Goal: Task Accomplishment & Management: Manage account settings

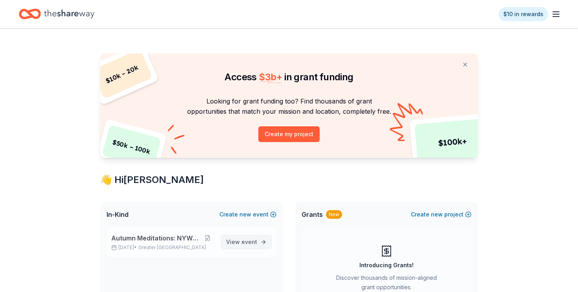
click at [242, 242] on span "View event" at bounding box center [241, 241] width 31 height 9
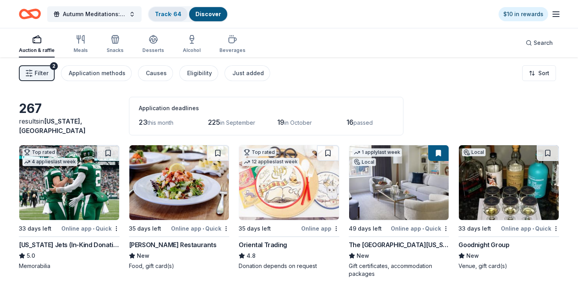
click at [171, 13] on link "Track · 64" at bounding box center [168, 14] width 26 height 7
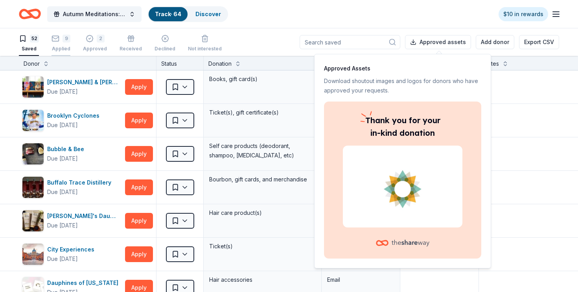
click at [63, 46] on div "Applied" at bounding box center [60, 49] width 19 height 6
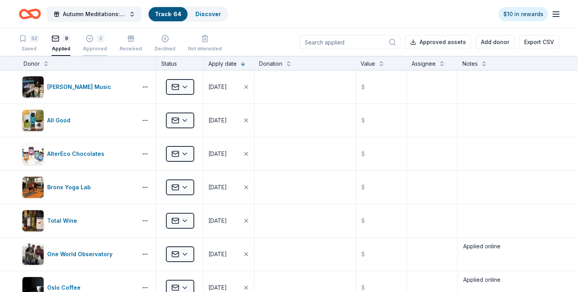
click at [98, 48] on div "Approved" at bounding box center [95, 49] width 24 height 6
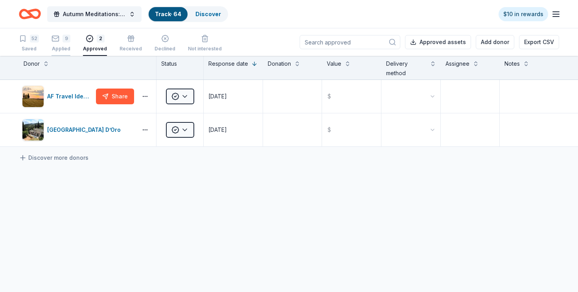
click at [65, 46] on div "Applied" at bounding box center [60, 49] width 19 height 6
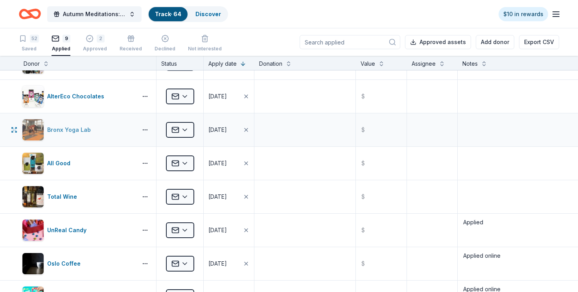
scroll to position [28, 0]
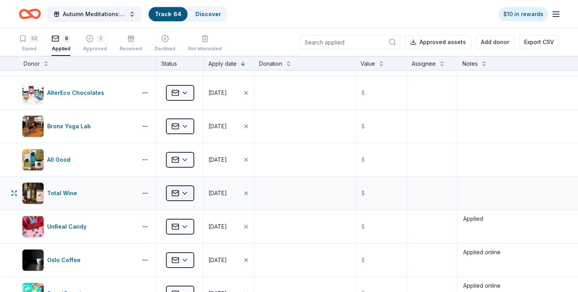
click at [185, 192] on html "Autumn Meditations: NYWC at 41 Track · 64 Discover $10 in rewards 52 Saved 9 Ap…" at bounding box center [289, 146] width 578 height 292
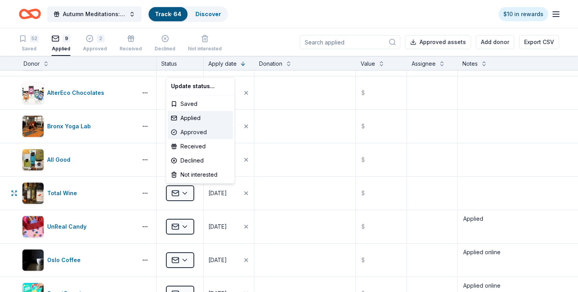
click at [194, 132] on div "Approved" at bounding box center [200, 132] width 65 height 14
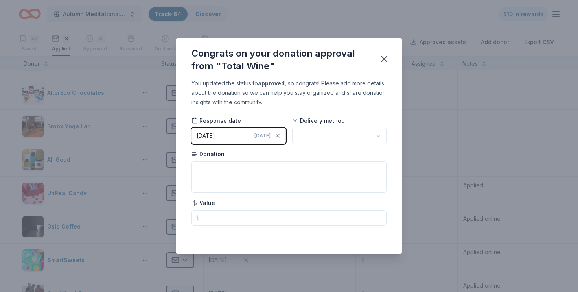
click at [211, 133] on div "08/20/2025" at bounding box center [206, 135] width 18 height 9
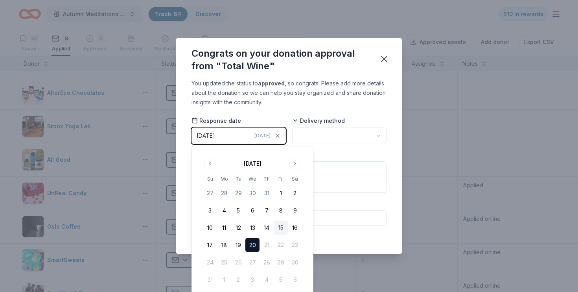
click at [284, 225] on button "15" at bounding box center [281, 227] width 14 height 14
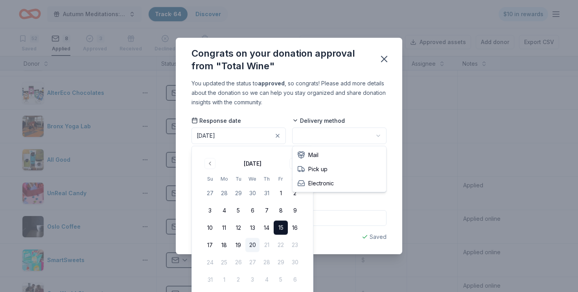
click at [333, 136] on html "Autumn Meditations: NYWC at 41 Track · 64 Discover $10 in rewards 52 Saved 8 Ap…" at bounding box center [289, 146] width 578 height 292
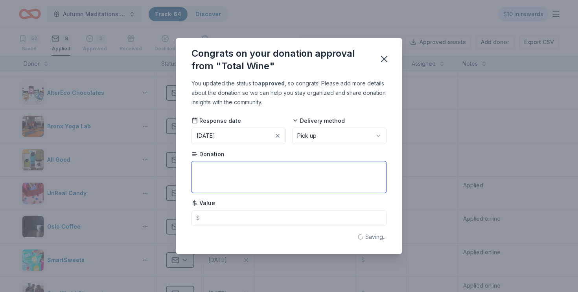
click at [305, 172] on textarea at bounding box center [288, 176] width 195 height 31
type textarea "30% off Wine & 10% off Liquors"
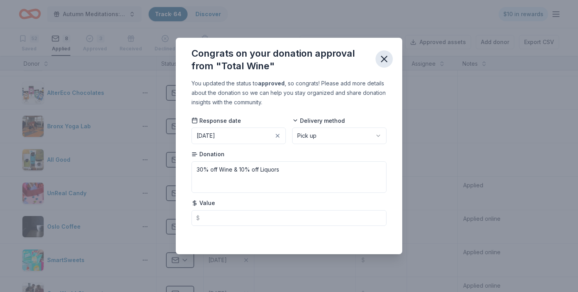
click at [384, 58] on icon "button" at bounding box center [383, 58] width 11 height 11
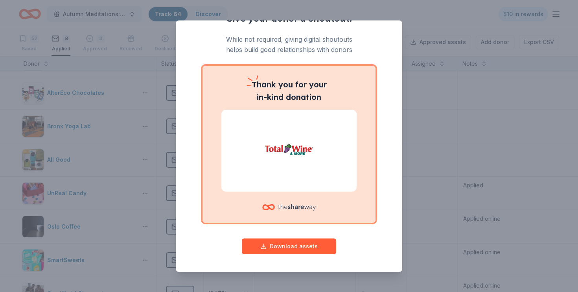
scroll to position [17, 0]
click at [307, 247] on button "Download assets" at bounding box center [289, 247] width 94 height 16
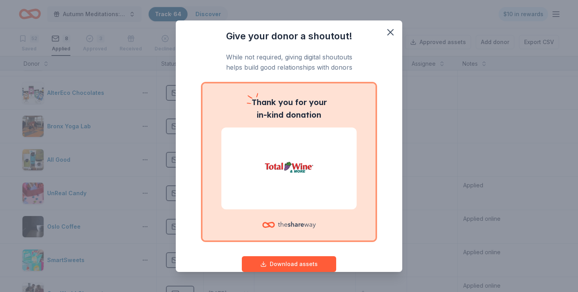
scroll to position [0, 0]
click at [390, 31] on icon "button" at bounding box center [391, 32] width 6 height 6
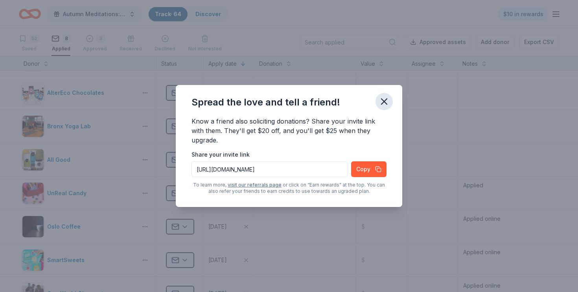
click at [386, 101] on icon "button" at bounding box center [383, 101] width 11 height 11
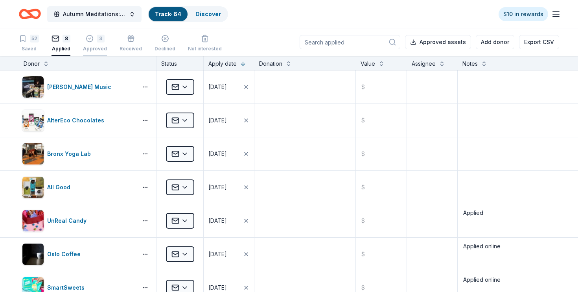
click at [94, 49] on div "Approved" at bounding box center [95, 49] width 24 height 6
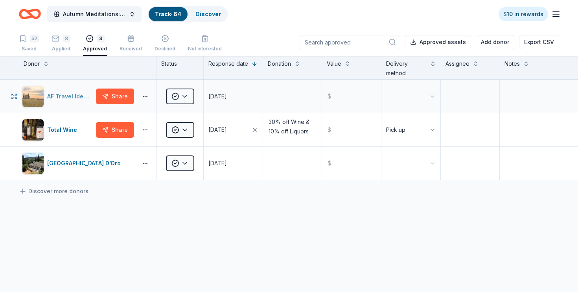
click at [74, 93] on div "AF Travel Ideas" at bounding box center [70, 96] width 46 height 9
click at [30, 49] on div "Saved" at bounding box center [29, 49] width 20 height 6
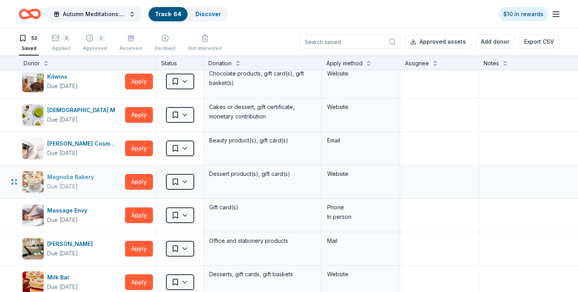
scroll to position [743, 0]
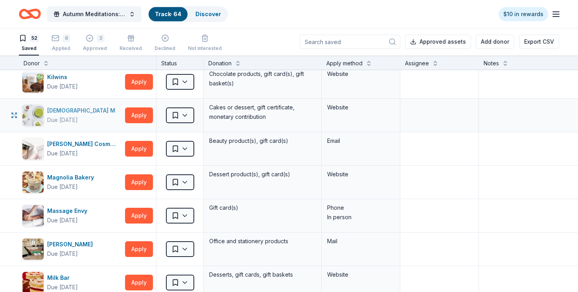
click at [62, 110] on div "[DEMOGRAPHIC_DATA] M" at bounding box center [82, 110] width 71 height 9
click at [142, 115] on button "Apply" at bounding box center [139, 115] width 28 height 16
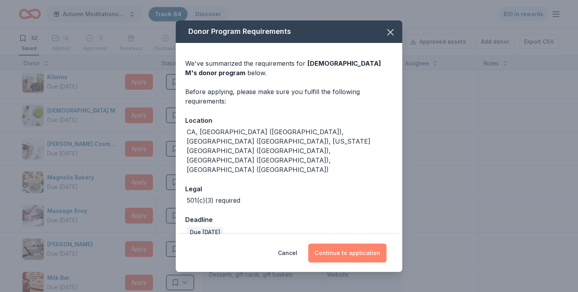
click at [350, 247] on button "Continue to application" at bounding box center [347, 252] width 78 height 19
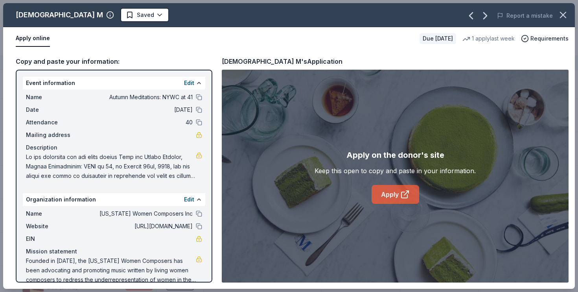
click at [395, 198] on link "Apply" at bounding box center [395, 194] width 48 height 19
click at [562, 15] on icon "button" at bounding box center [563, 15] width 6 height 6
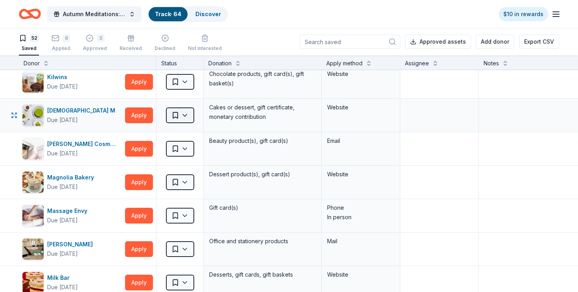
click at [186, 114] on html "Autumn Meditations: NYWC at 41 Track · 64 Discover $10 in rewards 52 Saved 8 Ap…" at bounding box center [289, 146] width 578 height 292
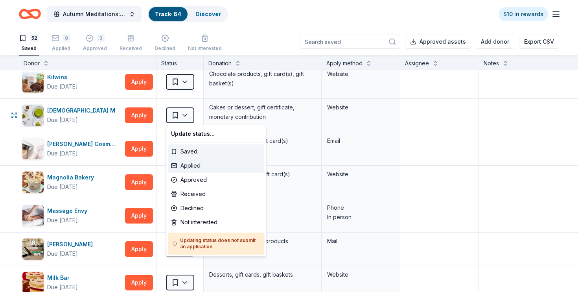
click at [196, 165] on div "Applied" at bounding box center [216, 165] width 97 height 14
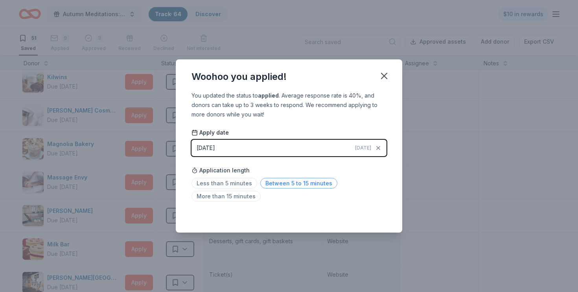
click at [283, 183] on span "Between 5 to 15 minutes" at bounding box center [298, 183] width 77 height 11
click at [385, 77] on icon "button" at bounding box center [384, 76] width 6 height 6
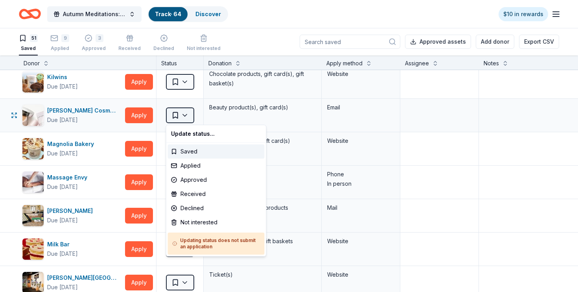
click at [182, 115] on html "Autumn Meditations: NYWC at 41 Track · 64 Discover $10 in rewards 51 Saved 9 Ap…" at bounding box center [289, 146] width 578 height 292
click at [184, 114] on html "Autumn Meditations: NYWC at 41 Track · 64 Discover $10 in rewards 51 Saved 9 Ap…" at bounding box center [289, 146] width 578 height 292
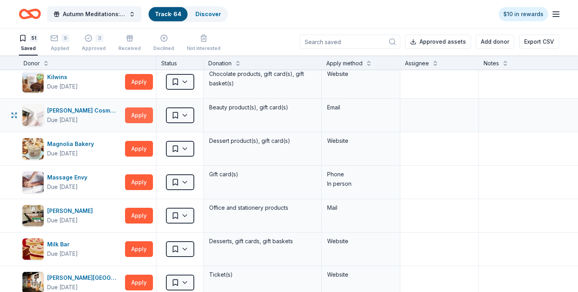
click at [141, 111] on button "Apply" at bounding box center [139, 115] width 28 height 16
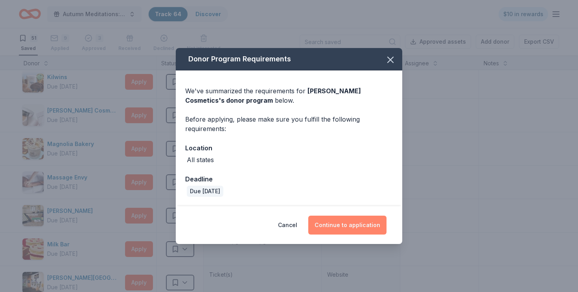
click at [353, 228] on button "Continue to application" at bounding box center [347, 224] width 78 height 19
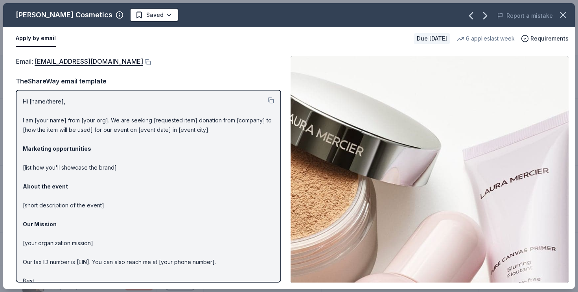
scroll to position [0, 0]
drag, startPoint x: 128, startPoint y: 61, endPoint x: 147, endPoint y: 48, distance: 22.6
click at [143, 48] on div "Laura Mercier Cosmetics Saved Report a mistake Apply by email Due in 33 days 6 …" at bounding box center [288, 145] width 571 height 285
click at [143, 62] on button at bounding box center [147, 62] width 8 height 6
click at [563, 15] on icon "button" at bounding box center [563, 15] width 6 height 6
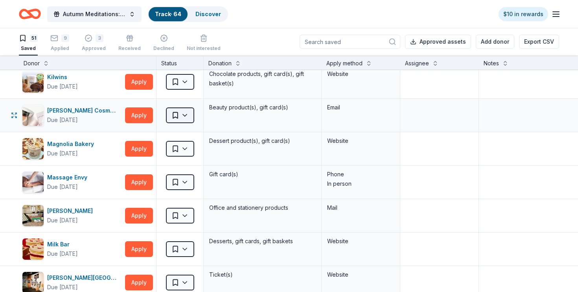
click at [173, 116] on html "Autumn Meditations: NYWC at 41 Track · 64 Discover $10 in rewards 51 Saved 9 Ap…" at bounding box center [289, 146] width 578 height 292
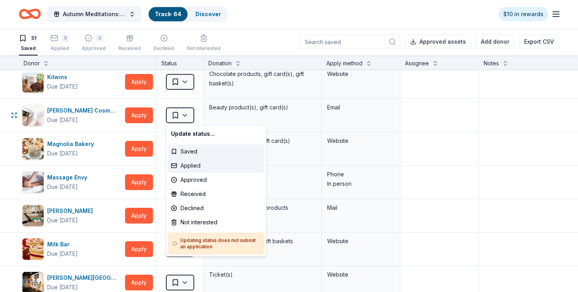
click at [189, 165] on div "Applied" at bounding box center [216, 165] width 97 height 14
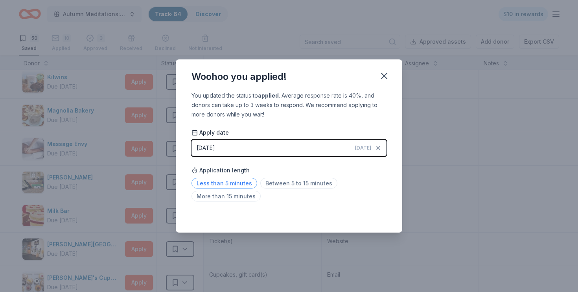
click at [234, 178] on span "Less than 5 minutes" at bounding box center [224, 183] width 66 height 11
click at [384, 74] on icon "button" at bounding box center [383, 75] width 11 height 11
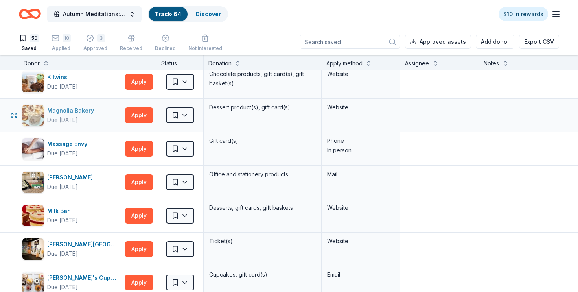
click at [73, 108] on div "Magnolia Bakery" at bounding box center [72, 110] width 50 height 9
click at [147, 110] on button "Apply" at bounding box center [139, 115] width 28 height 16
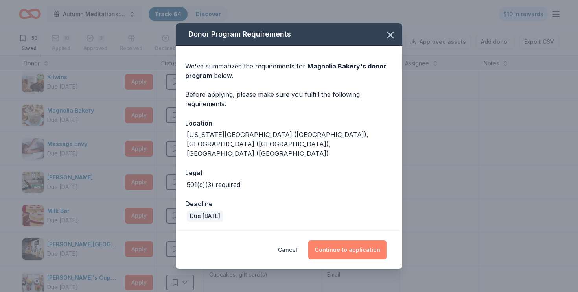
click at [347, 240] on button "Continue to application" at bounding box center [347, 249] width 78 height 19
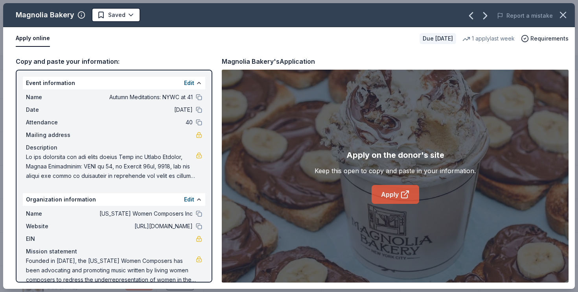
click at [389, 193] on link "Apply" at bounding box center [395, 194] width 48 height 19
click at [562, 12] on icon "button" at bounding box center [562, 14] width 11 height 11
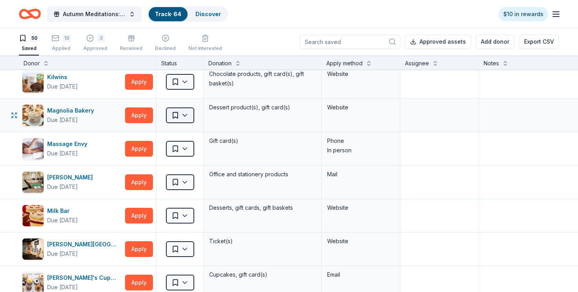
click at [187, 112] on html "Autumn Meditations: NYWC at 41 Track · 64 Discover $10 in rewards 50 Saved 10 A…" at bounding box center [289, 146] width 578 height 292
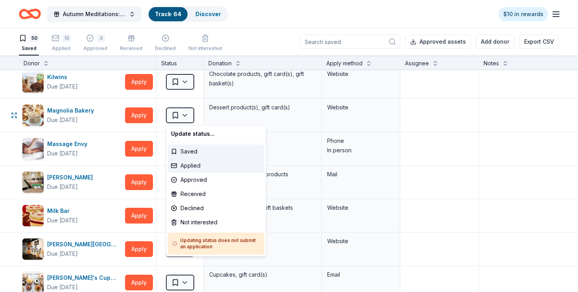
click at [193, 165] on div "Applied" at bounding box center [216, 165] width 97 height 14
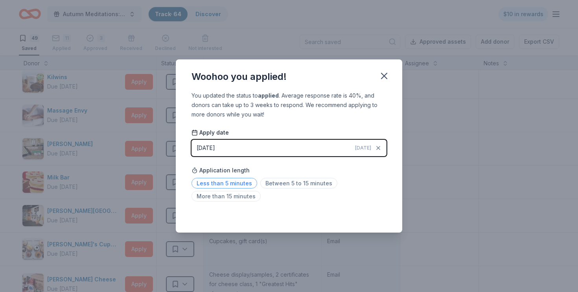
click at [238, 183] on span "Less than 5 minutes" at bounding box center [224, 183] width 66 height 11
click at [379, 74] on icon "button" at bounding box center [383, 75] width 11 height 11
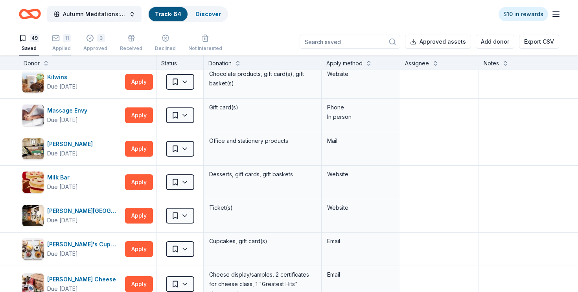
click at [62, 47] on div "Applied" at bounding box center [61, 44] width 19 height 6
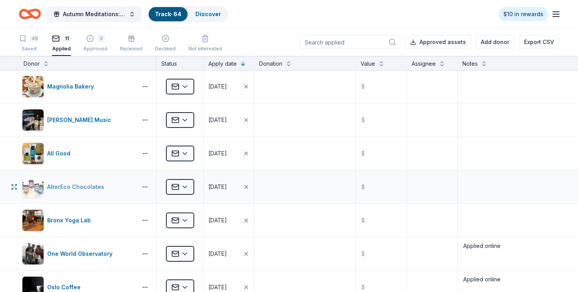
scroll to position [66, 0]
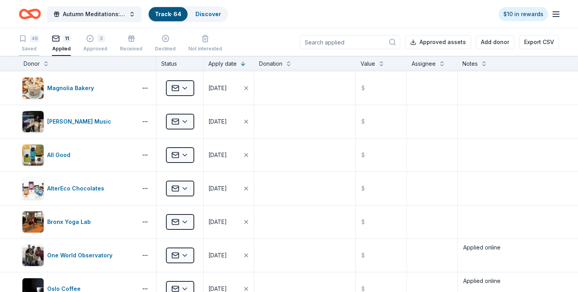
click at [32, 46] on div "Saved" at bounding box center [29, 49] width 20 height 6
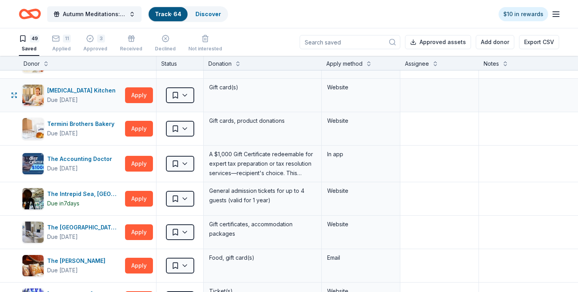
scroll to position [1334, 0]
click at [142, 198] on button "Apply" at bounding box center [139, 199] width 28 height 16
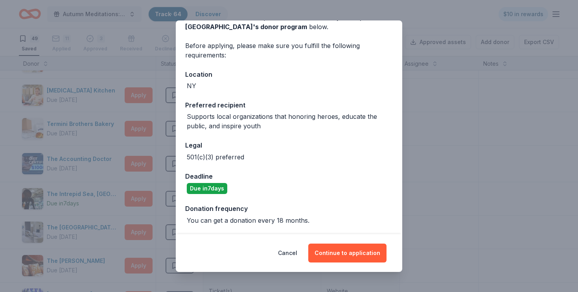
scroll to position [46, 0]
click at [296, 251] on button "Cancel" at bounding box center [287, 252] width 19 height 19
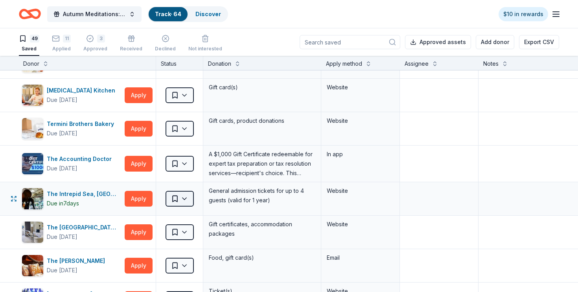
click at [183, 197] on html "Autumn Meditations: NYWC at 41 Track · 64 Discover $10 in rewards 49 Saved 11 A…" at bounding box center [289, 146] width 578 height 292
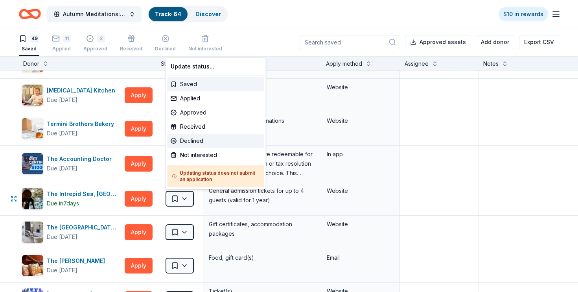
click at [195, 139] on div "Declined" at bounding box center [215, 141] width 97 height 14
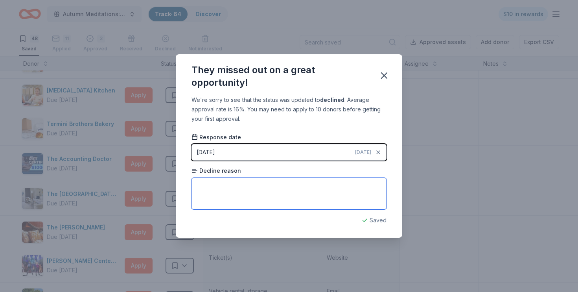
click at [216, 181] on textarea at bounding box center [288, 193] width 195 height 31
type textarea "We can only get a donation every 18 months, so we can try again next year."
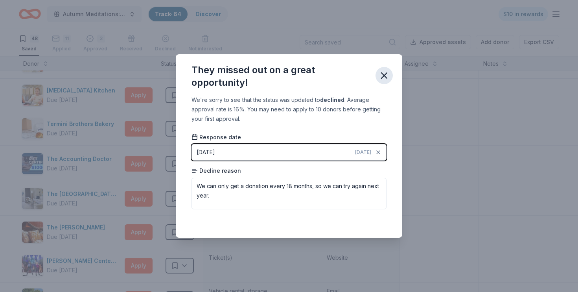
click at [384, 76] on icon "button" at bounding box center [384, 76] width 6 height 6
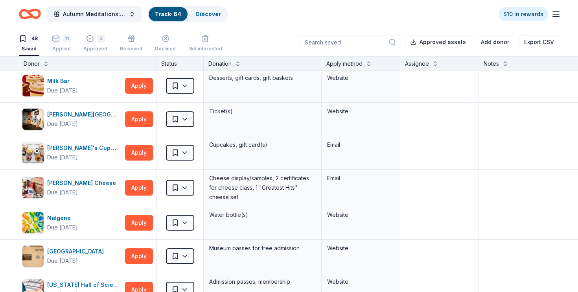
scroll to position [839, 0]
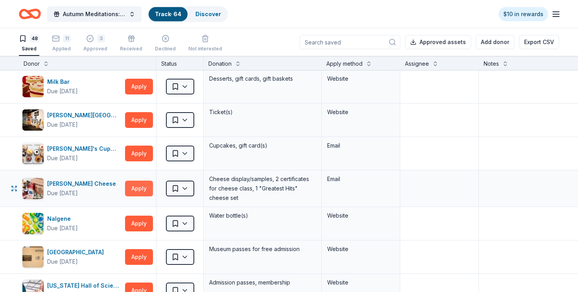
click at [138, 190] on button "Apply" at bounding box center [139, 188] width 28 height 16
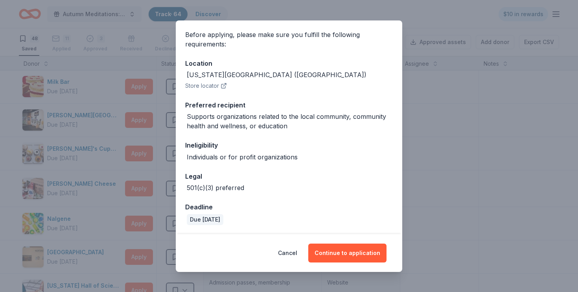
scroll to position [57, 0]
click at [339, 247] on button "Continue to application" at bounding box center [347, 252] width 78 height 19
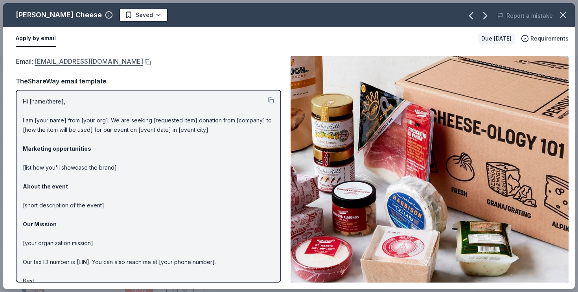
drag, startPoint x: 134, startPoint y: 62, endPoint x: 53, endPoint y: 62, distance: 80.2
click at [48, 61] on div "Email : donations@murrayscheese.com" at bounding box center [148, 61] width 265 height 10
click at [143, 62] on button at bounding box center [147, 62] width 8 height 6
click at [561, 13] on icon "button" at bounding box center [562, 14] width 11 height 11
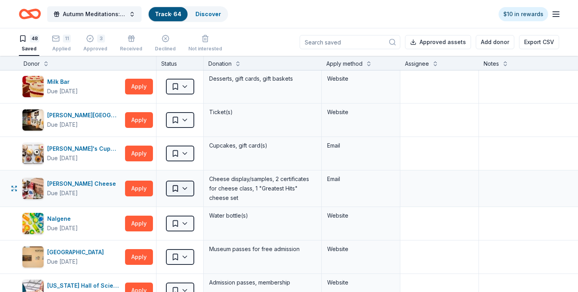
click at [172, 186] on html "Autumn Meditations: NYWC at 41 Track · 64 Discover $10 in rewards 48 Saved 11 A…" at bounding box center [289, 146] width 578 height 292
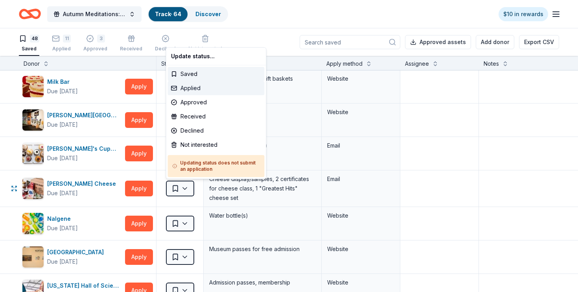
click at [197, 86] on div "Applied" at bounding box center [216, 88] width 97 height 14
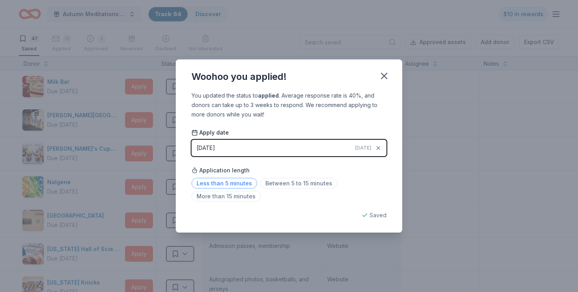
click at [234, 182] on span "Less than 5 minutes" at bounding box center [224, 183] width 66 height 11
click at [385, 72] on icon "button" at bounding box center [383, 75] width 11 height 11
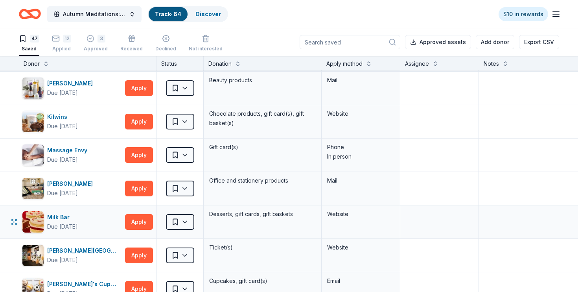
scroll to position [703, 0]
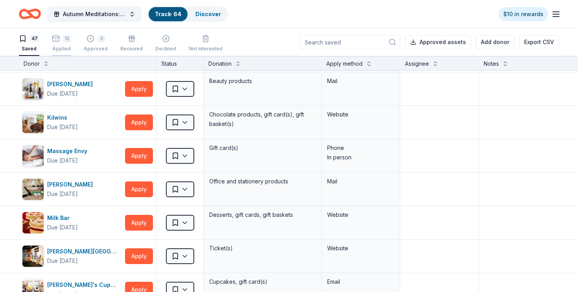
click at [65, 47] on div "Applied" at bounding box center [61, 44] width 19 height 6
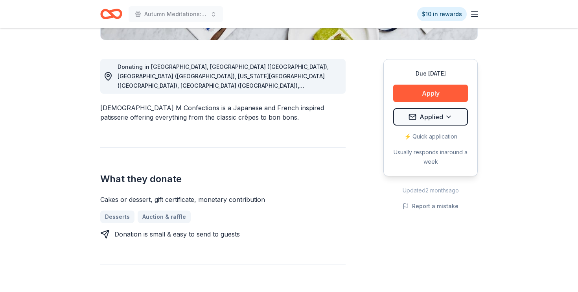
scroll to position [181, 0]
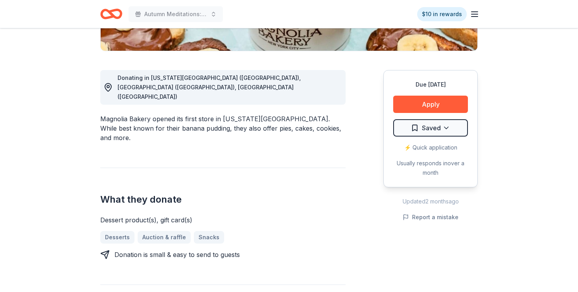
scroll to position [154, 0]
